Goal: Use online tool/utility: Utilize a website feature to perform a specific function

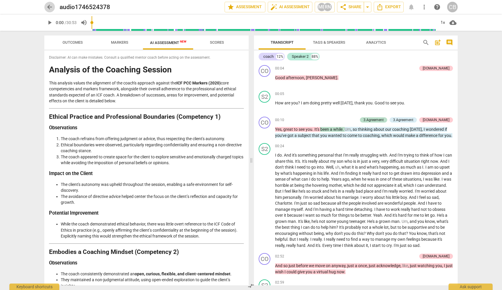
click at [50, 6] on span "arrow_back" at bounding box center [49, 7] width 7 height 7
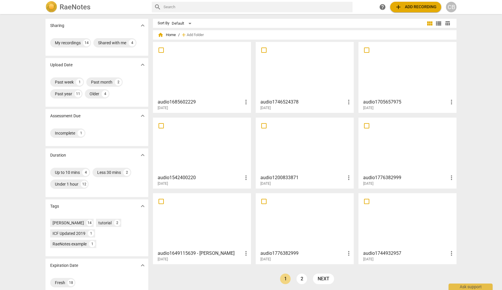
click at [409, 7] on span "add Add recording" at bounding box center [416, 7] width 42 height 7
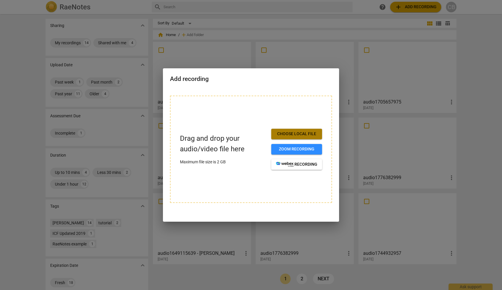
click at [286, 134] on span "Choose local file" at bounding box center [296, 134] width 41 height 6
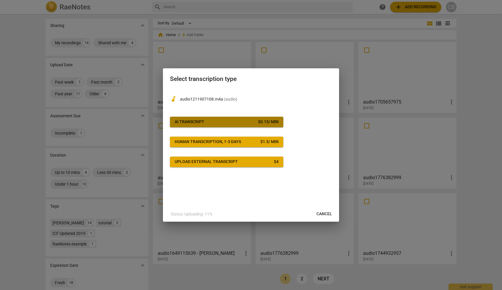
click at [231, 122] on span "AI Transcript $ 0.15 / min" at bounding box center [227, 122] width 104 height 6
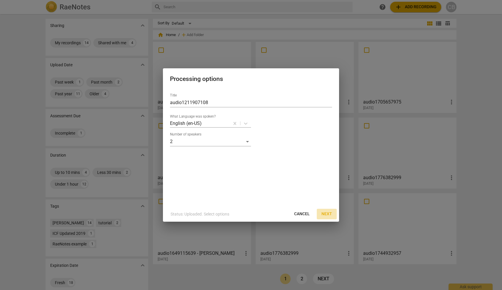
click at [328, 214] on span "Next" at bounding box center [326, 214] width 11 height 6
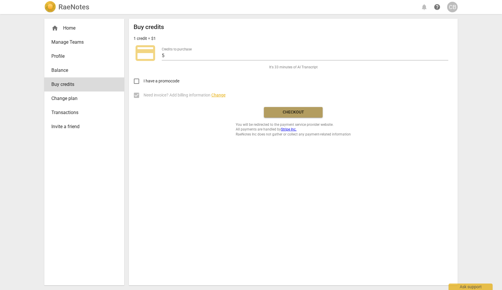
click at [304, 113] on span "Checkout" at bounding box center [293, 112] width 49 height 6
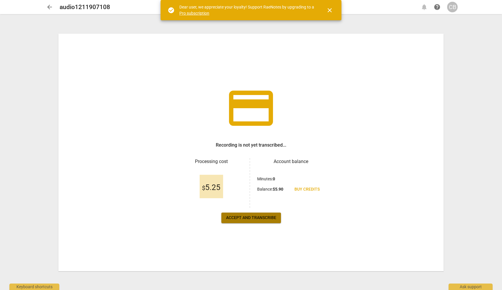
click at [258, 219] on span "Accept and transcribe" at bounding box center [251, 218] width 50 height 6
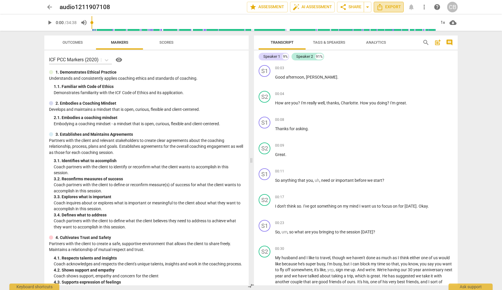
click at [393, 7] on span "Export" at bounding box center [388, 7] width 25 height 7
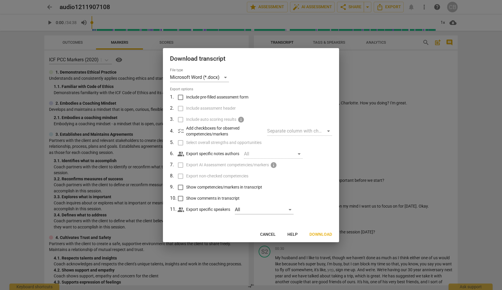
click at [318, 234] on span "Download" at bounding box center [320, 235] width 23 height 6
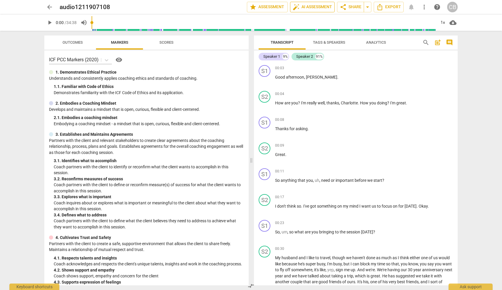
click at [317, 8] on span "auto_fix_high AI Assessment" at bounding box center [312, 7] width 39 height 7
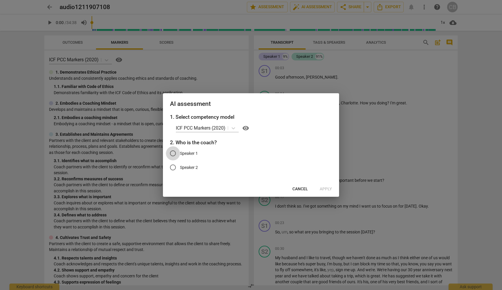
click at [174, 152] on input "Speaker 1" at bounding box center [173, 153] width 14 height 14
radio input "true"
click at [329, 188] on span "Apply" at bounding box center [326, 189] width 12 height 6
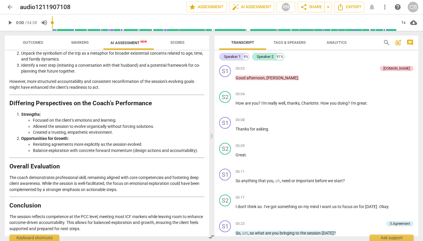
scroll to position [867, 0]
click at [35, 41] on span "Outcomes" at bounding box center [33, 42] width 20 height 4
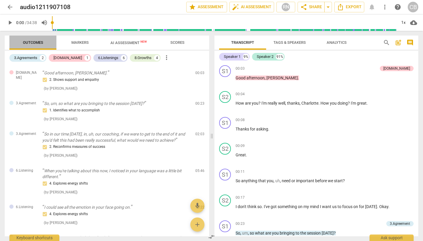
click at [28, 41] on span "Outcomes" at bounding box center [33, 42] width 20 height 4
click at [84, 42] on span "Markers" at bounding box center [79, 42] width 17 height 4
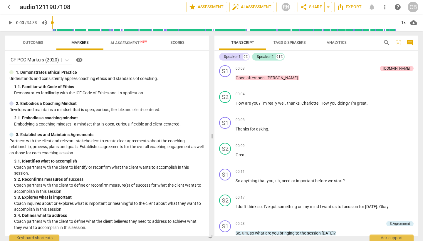
scroll to position [0, 0]
click at [291, 42] on span "Tags & Speakers" at bounding box center [289, 42] width 32 height 4
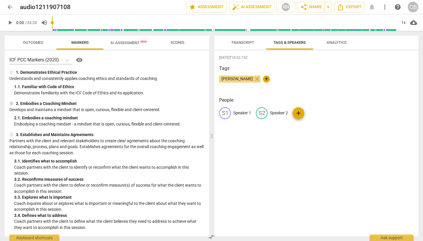
click at [240, 112] on p "Speaker 1" at bounding box center [242, 113] width 18 height 6
type input "coach"
click at [304, 194] on div "[DATE]T18:02:19Z Tags [PERSON_NAME] close + People edit coach delete S2 Speaker…" at bounding box center [316, 143] width 204 height 186
